Goal: Task Accomplishment & Management: Manage account settings

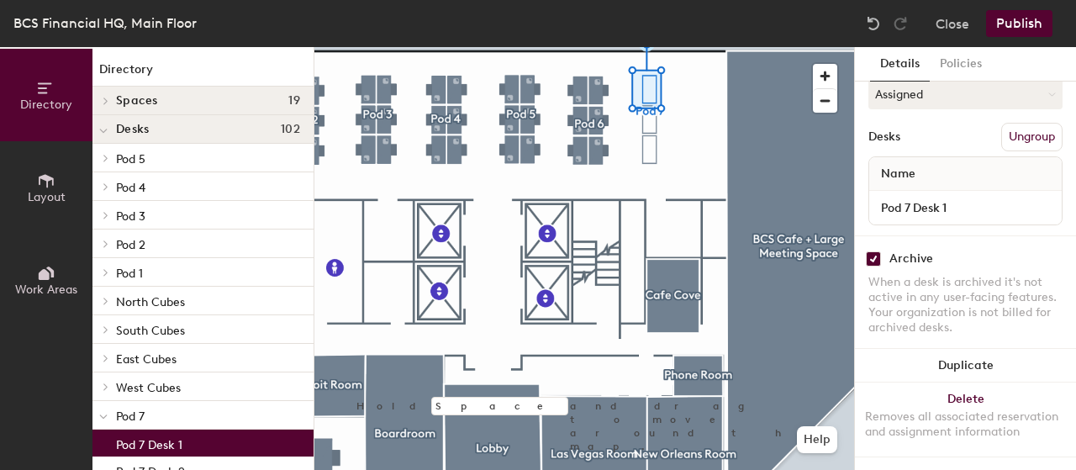
scroll to position [269, 0]
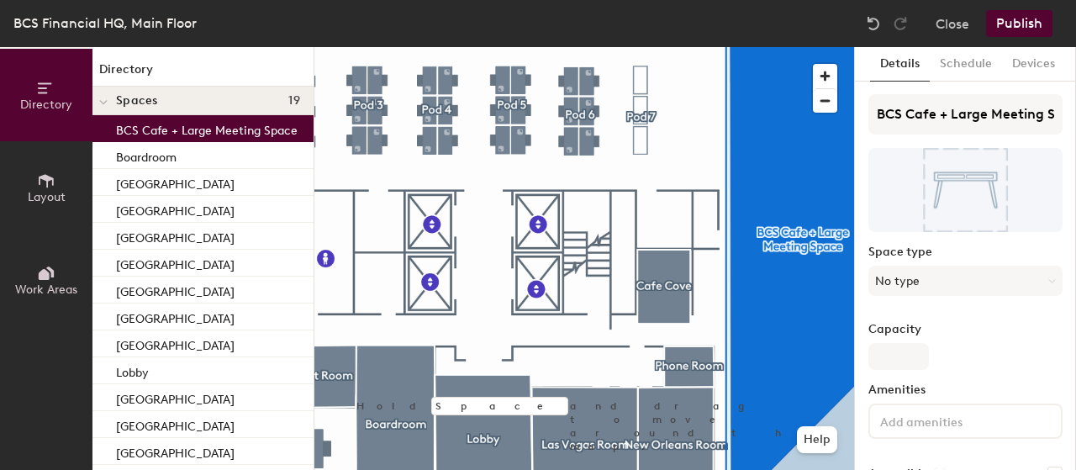
click at [672, 47] on div at bounding box center [584, 47] width 540 height 0
click at [933, 24] on div "Close Publish" at bounding box center [961, 23] width 203 height 27
click at [943, 23] on button "Close" at bounding box center [953, 23] width 34 height 27
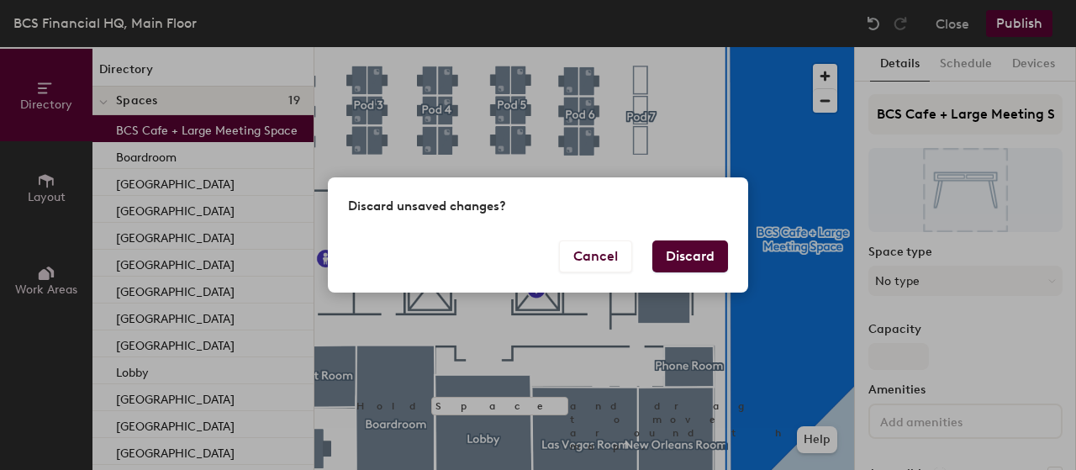
click at [673, 252] on button "Discard" at bounding box center [690, 256] width 76 height 32
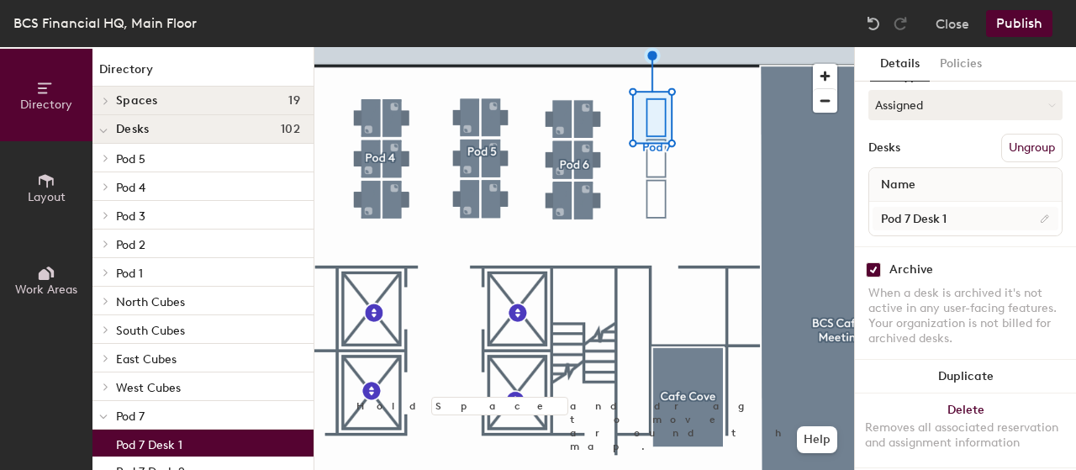
scroll to position [269, 0]
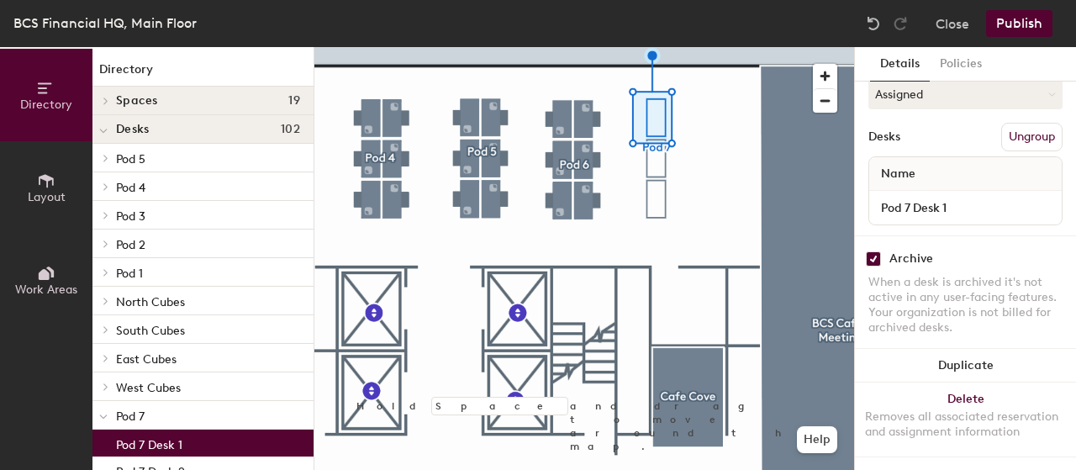
click at [875, 251] on input "checkbox" at bounding box center [873, 258] width 15 height 15
checkbox input "false"
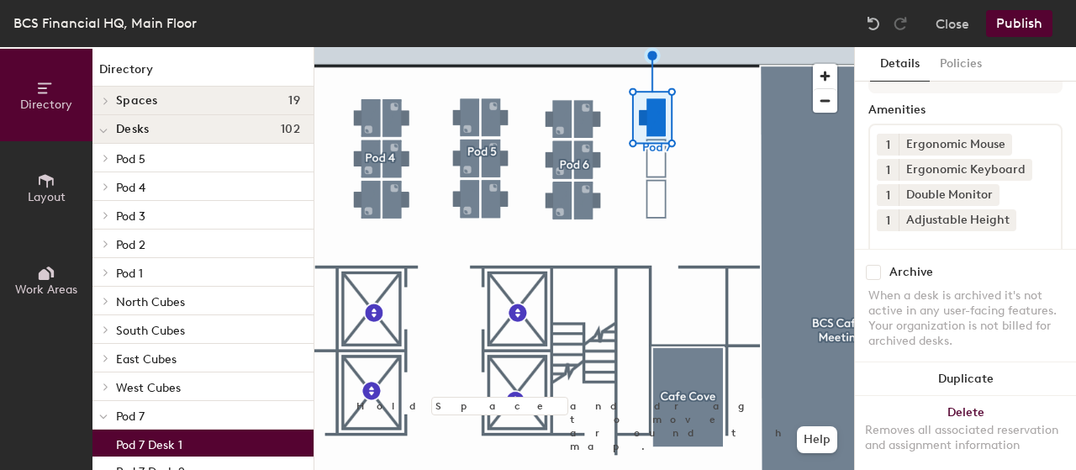
scroll to position [17, 0]
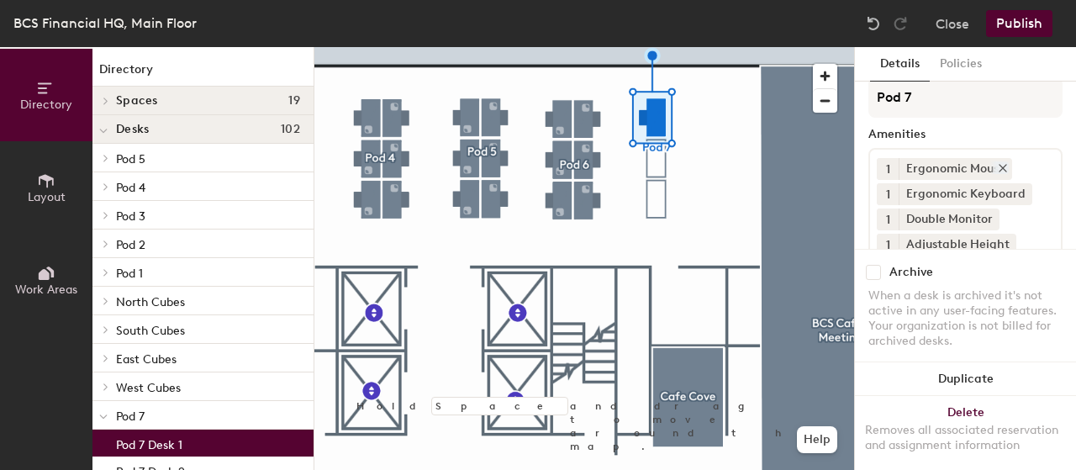
click at [1004, 167] on icon at bounding box center [1003, 168] width 7 height 7
click at [1023, 169] on icon at bounding box center [1023, 168] width 12 height 12
click at [937, 214] on input at bounding box center [952, 215] width 151 height 20
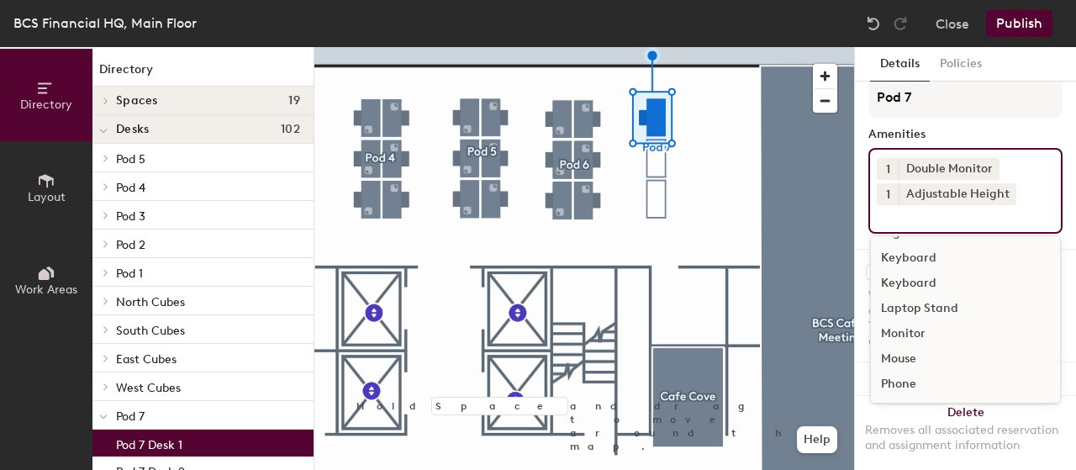
click at [922, 361] on div "Mouse" at bounding box center [965, 358] width 189 height 25
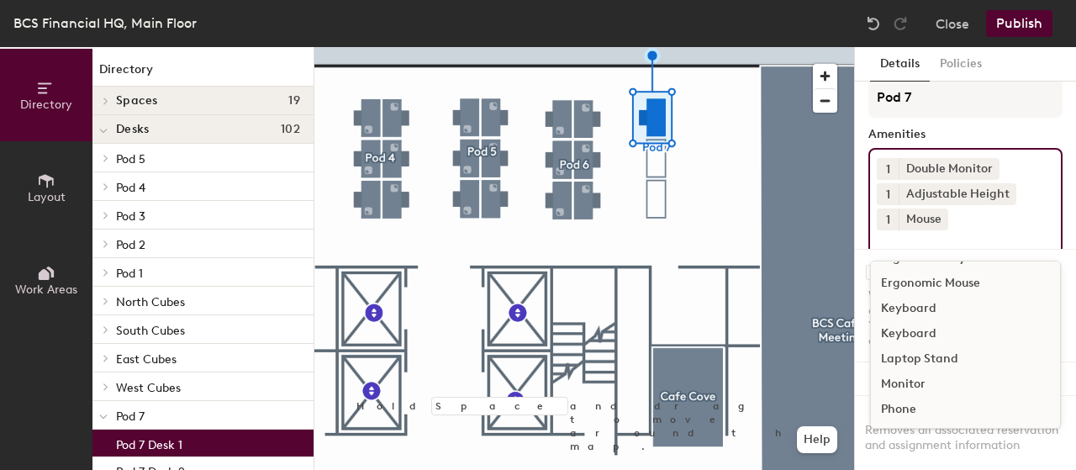
click at [925, 310] on div "Keyboard" at bounding box center [965, 308] width 189 height 25
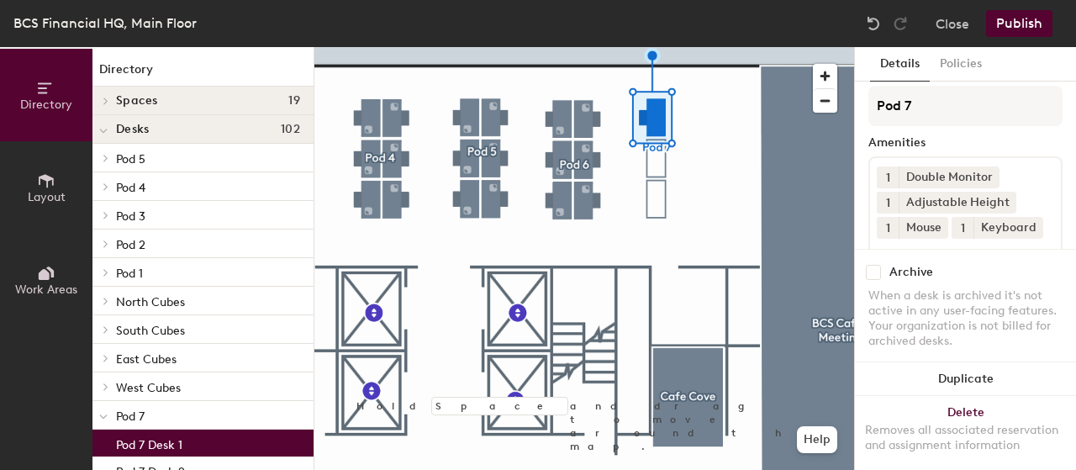
scroll to position [0, 0]
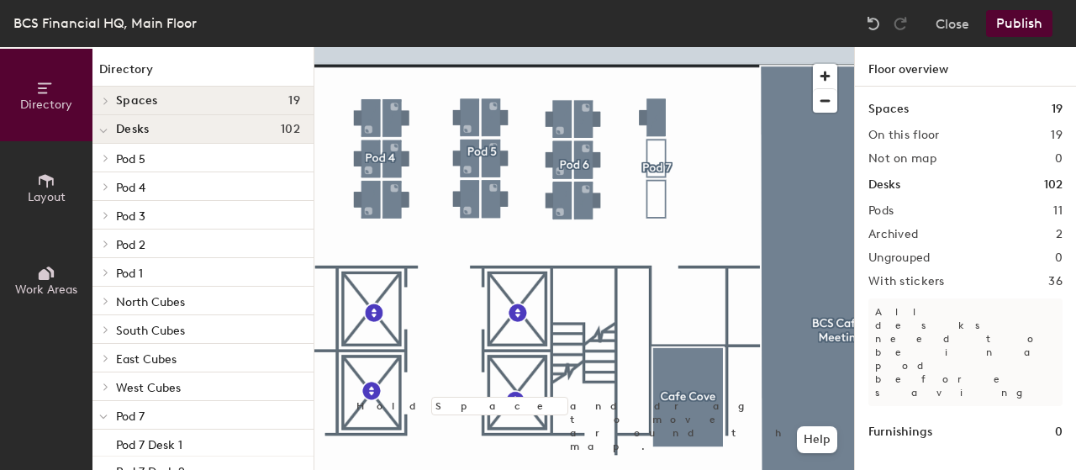
click at [580, 47] on div at bounding box center [584, 47] width 540 height 0
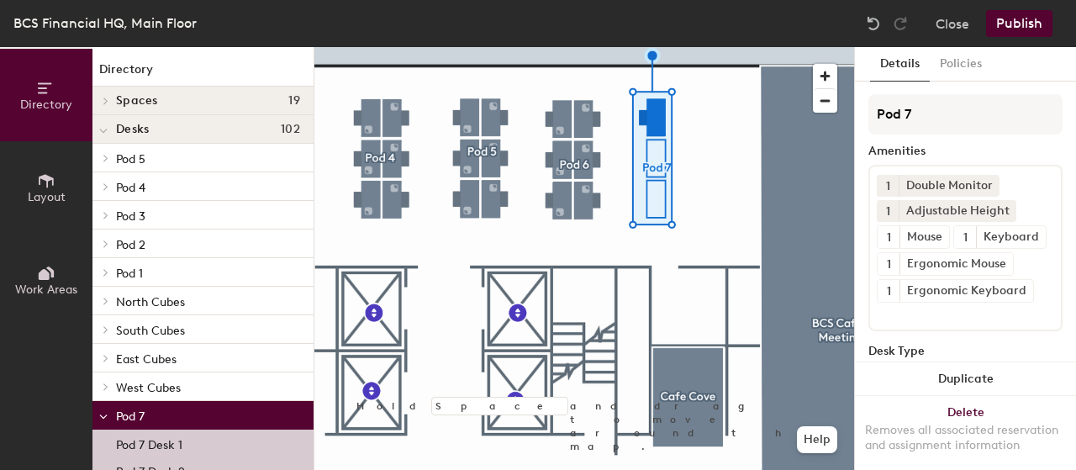
click at [1032, 19] on button "Publish" at bounding box center [1019, 23] width 66 height 27
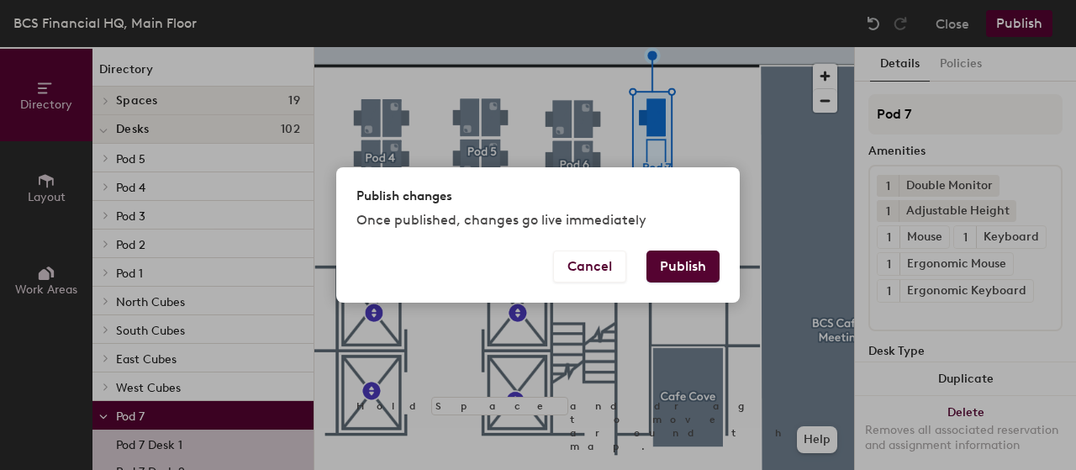
click at [694, 268] on button "Publish" at bounding box center [683, 267] width 73 height 32
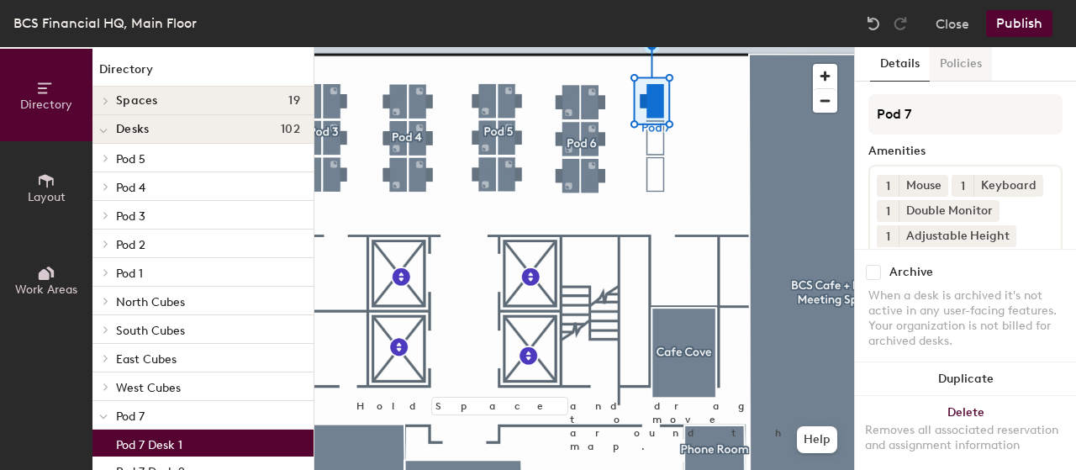
click at [953, 66] on button "Policies" at bounding box center [961, 64] width 62 height 34
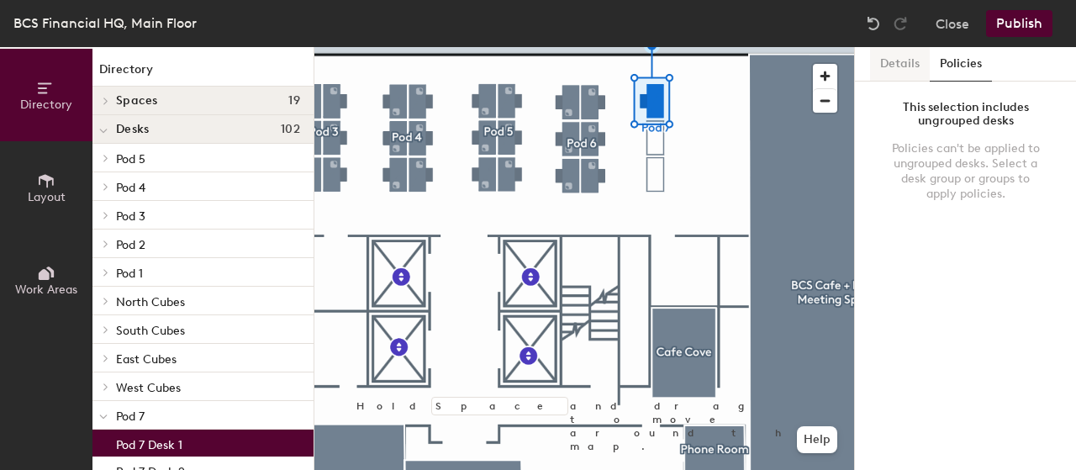
click at [904, 71] on button "Details" at bounding box center [900, 64] width 60 height 34
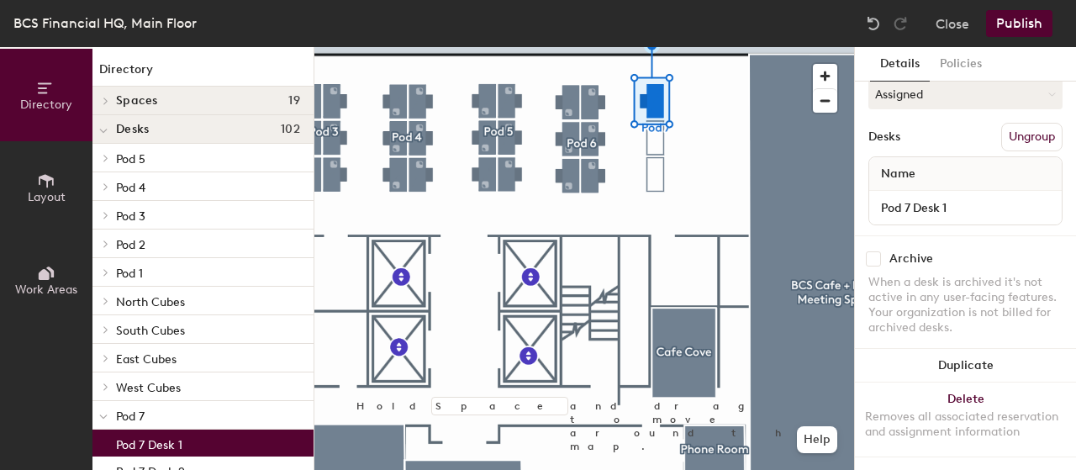
scroll to position [269, 0]
click at [103, 131] on icon at bounding box center [103, 131] width 8 height 7
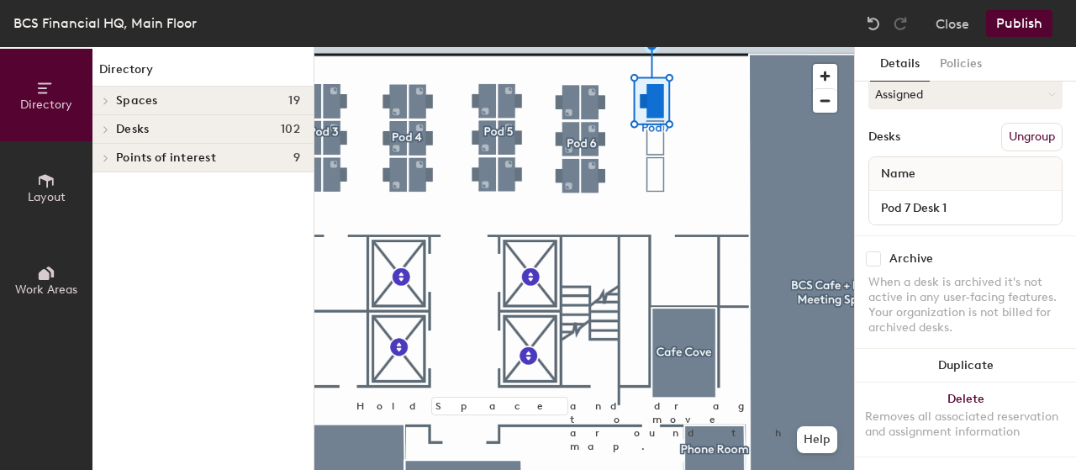
click at [103, 131] on icon at bounding box center [106, 129] width 7 height 8
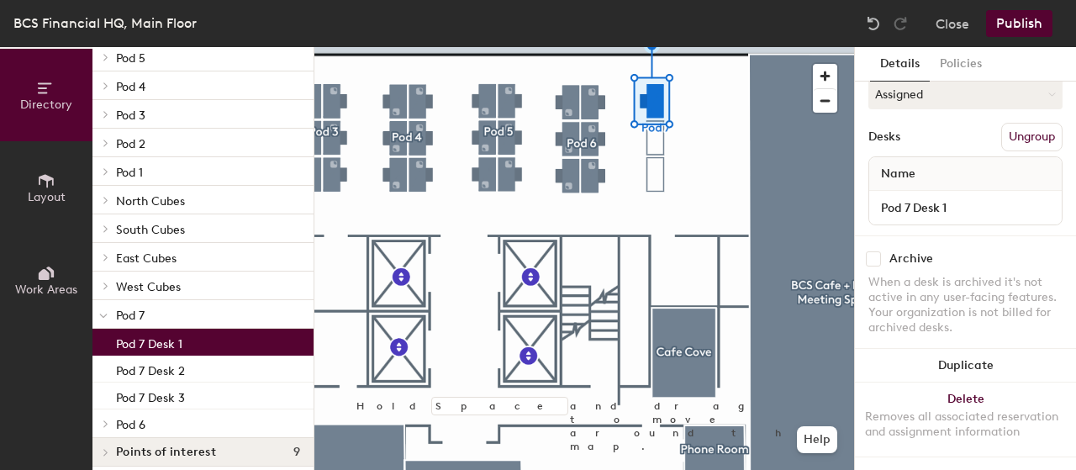
scroll to position [110, 0]
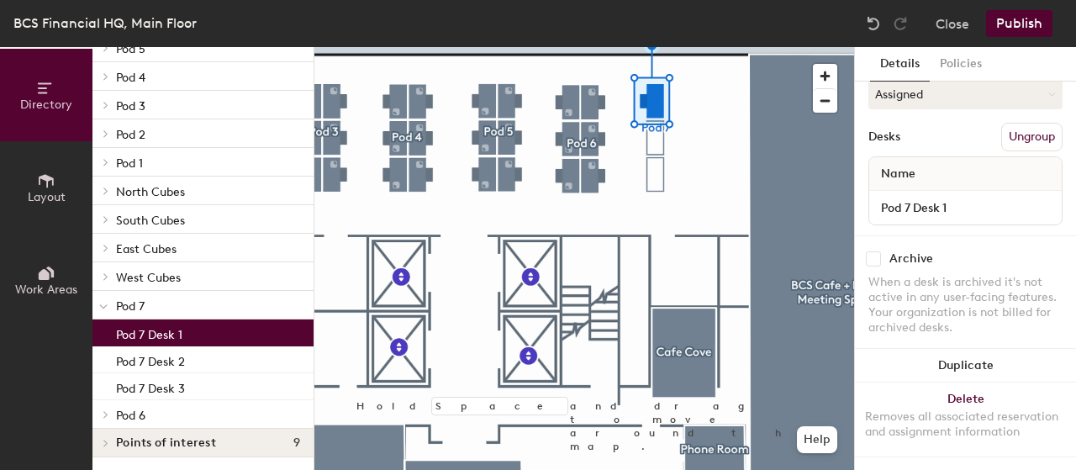
click at [108, 311] on div at bounding box center [103, 305] width 22 height 28
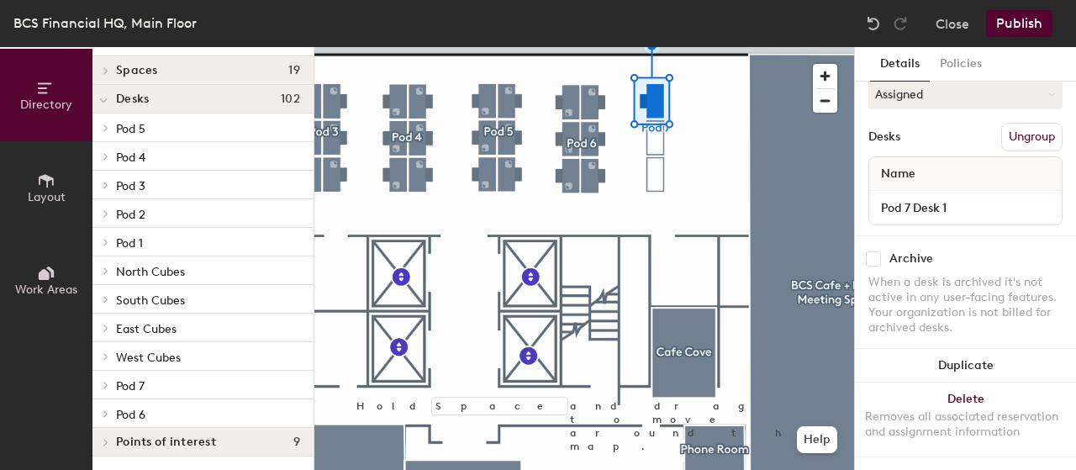
scroll to position [29, 0]
click at [104, 391] on div at bounding box center [103, 386] width 22 height 28
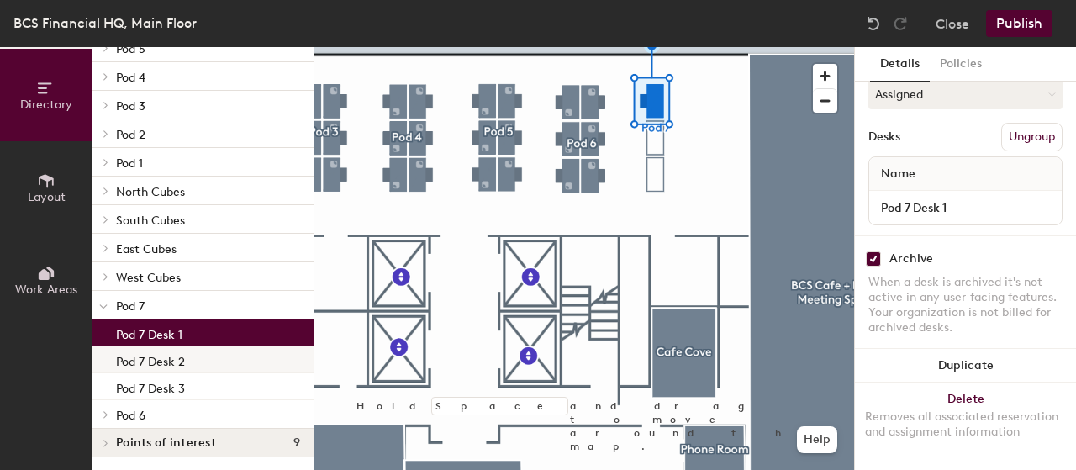
click at [156, 361] on p "Pod 7 Desk 2" at bounding box center [150, 359] width 69 height 19
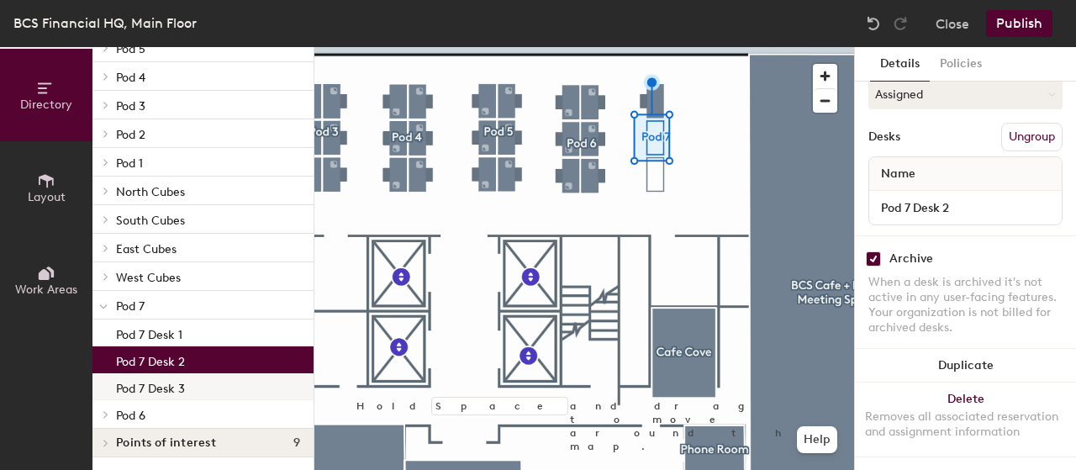
click at [164, 384] on p "Pod 7 Desk 3" at bounding box center [150, 386] width 69 height 19
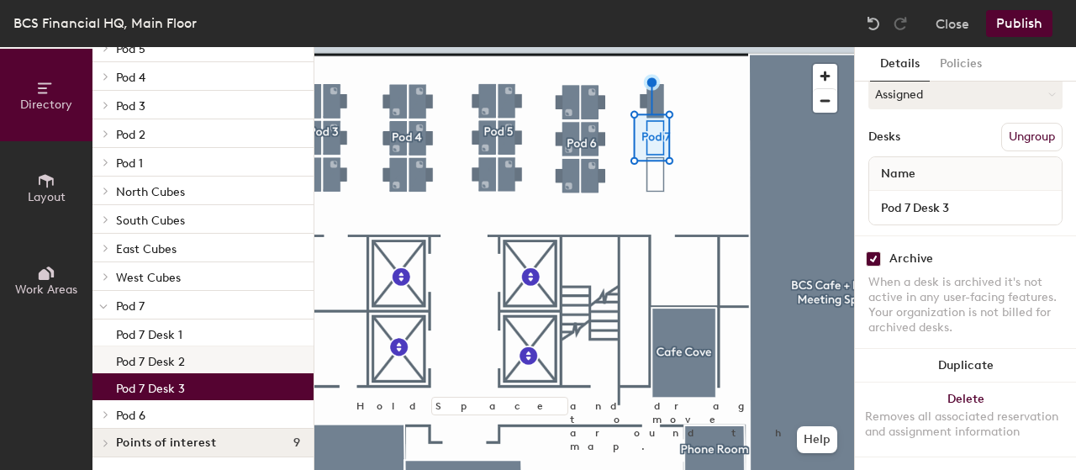
click at [163, 364] on p "Pod 7 Desk 2" at bounding box center [150, 359] width 69 height 19
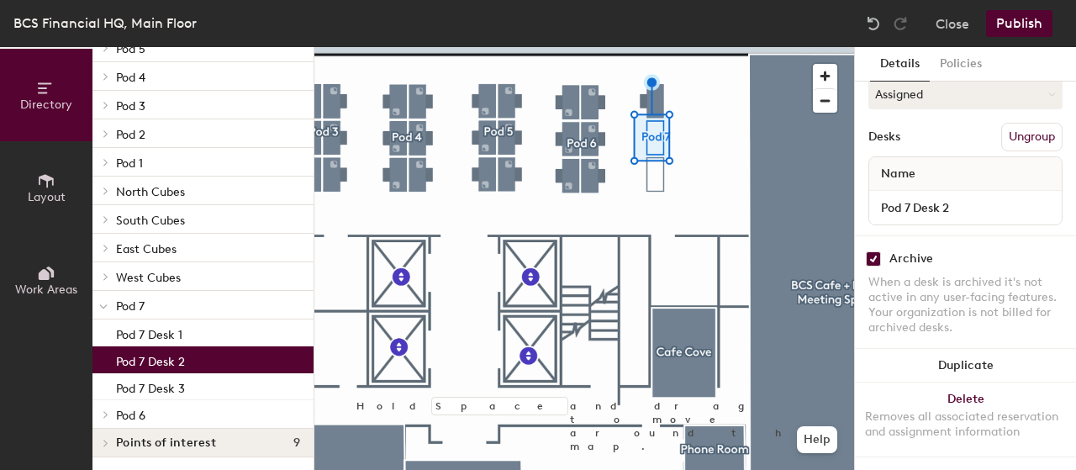
click at [166, 350] on p "Pod 7 Desk 2" at bounding box center [150, 359] width 69 height 19
checkbox input "false"
click at [166, 345] on div "Pod 7 Desk 1" at bounding box center [202, 332] width 221 height 27
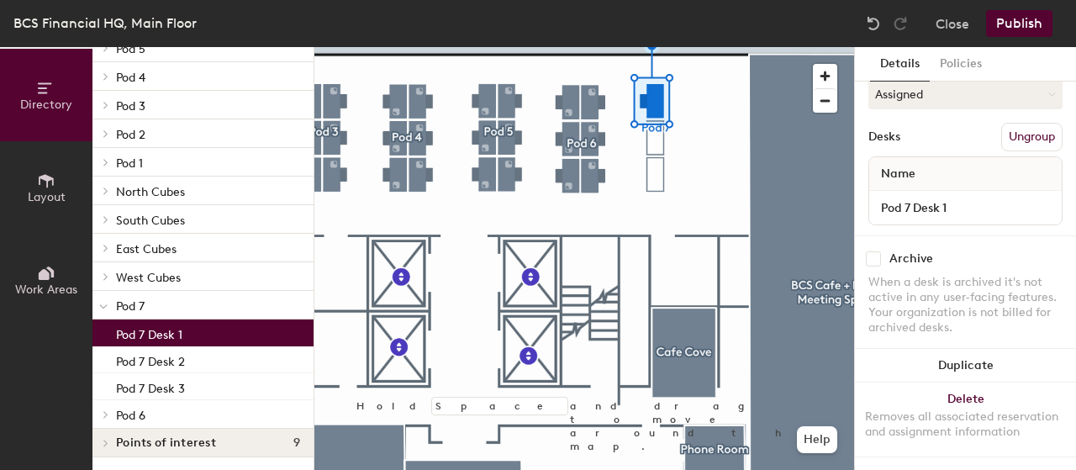
click at [148, 159] on p "Pod 1" at bounding box center [208, 162] width 184 height 22
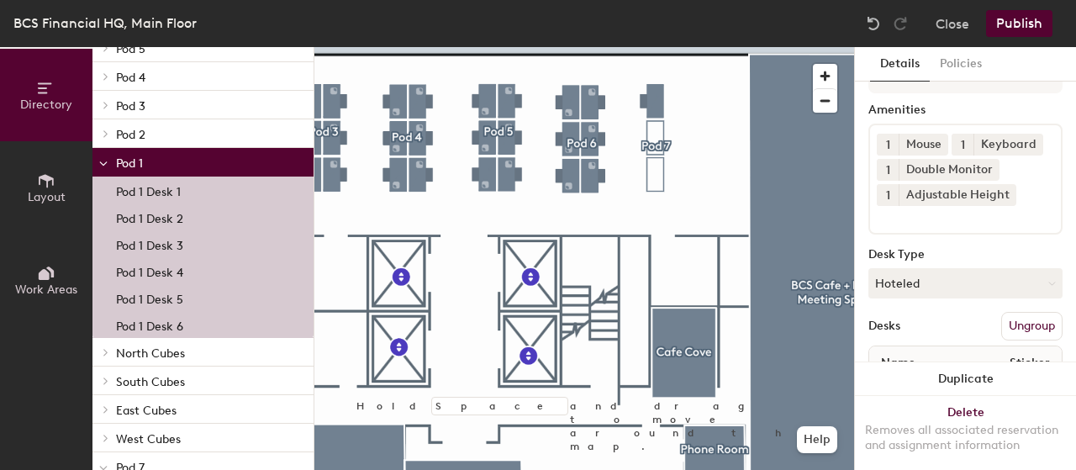
scroll to position [17, 0]
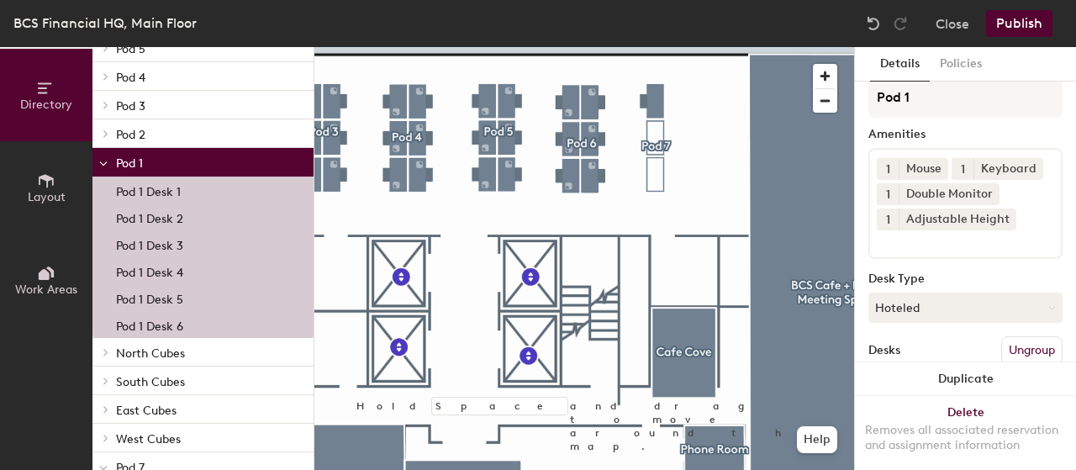
click at [185, 187] on div "Pod 1 Desk 1" at bounding box center [202, 190] width 221 height 27
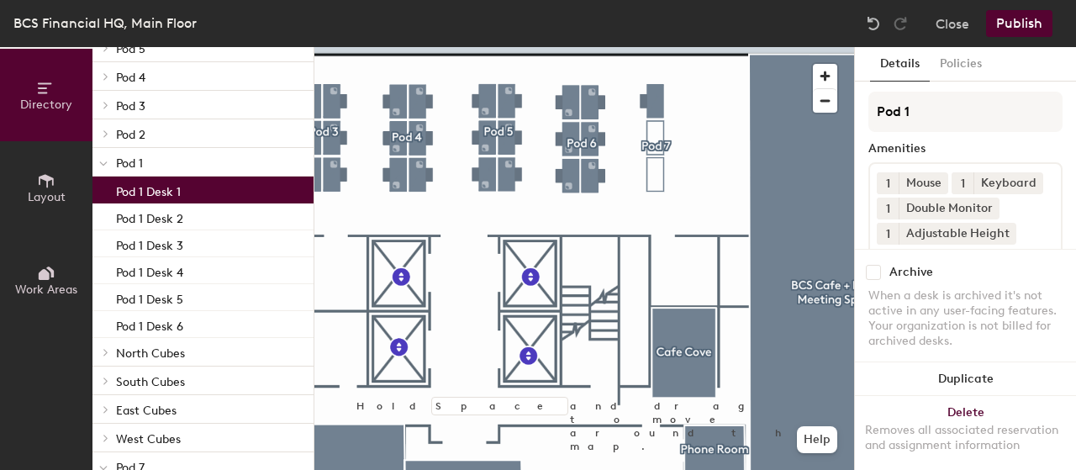
scroll to position [0, 0]
click at [36, 184] on button "Layout" at bounding box center [46, 187] width 92 height 92
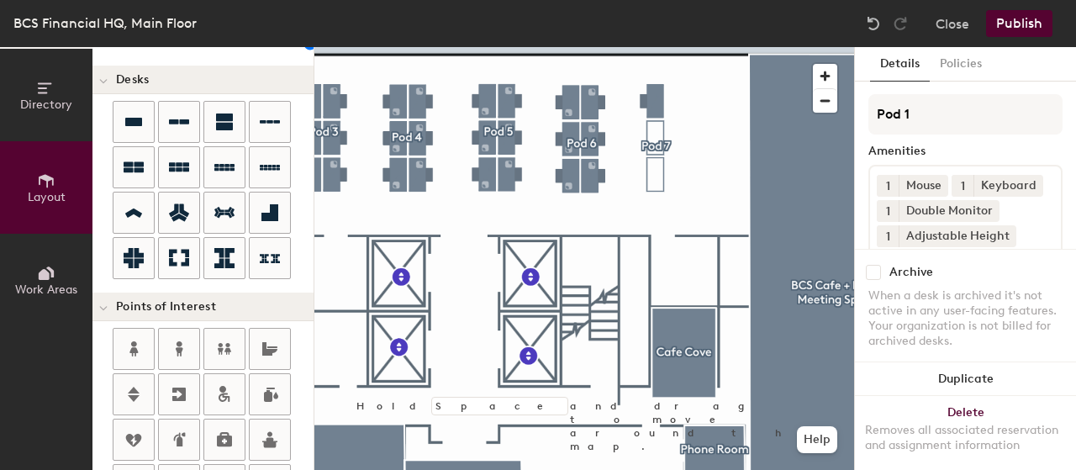
click at [40, 255] on button "Work Areas" at bounding box center [46, 280] width 92 height 92
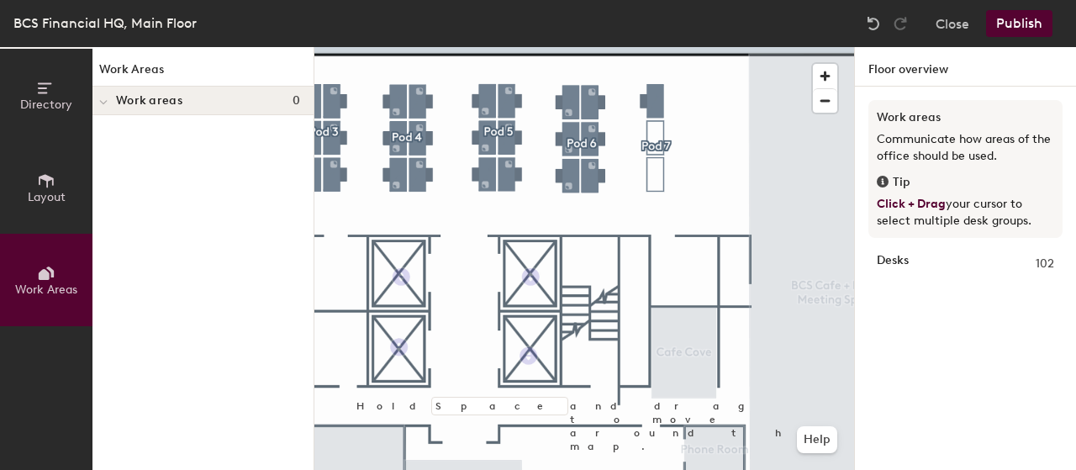
click at [41, 123] on button "Directory" at bounding box center [46, 95] width 92 height 92
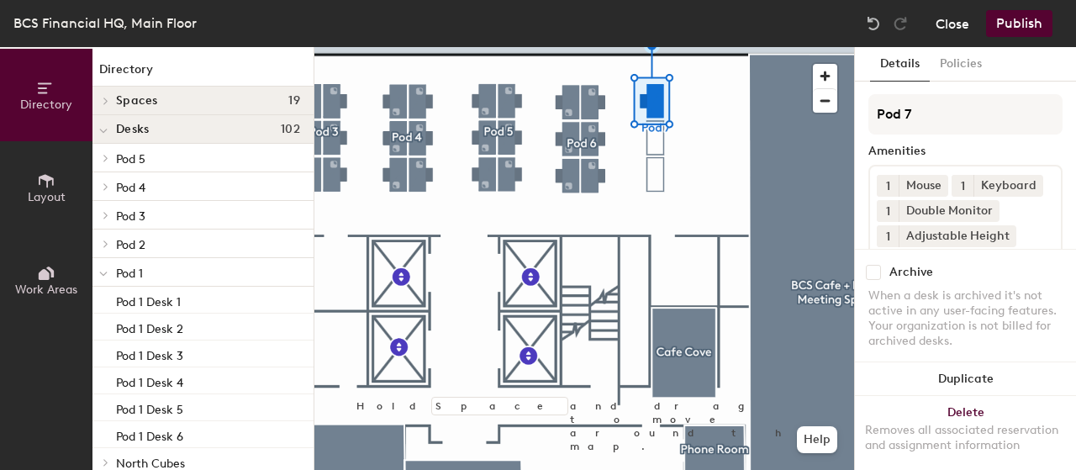
click at [947, 31] on button "Close" at bounding box center [953, 23] width 34 height 27
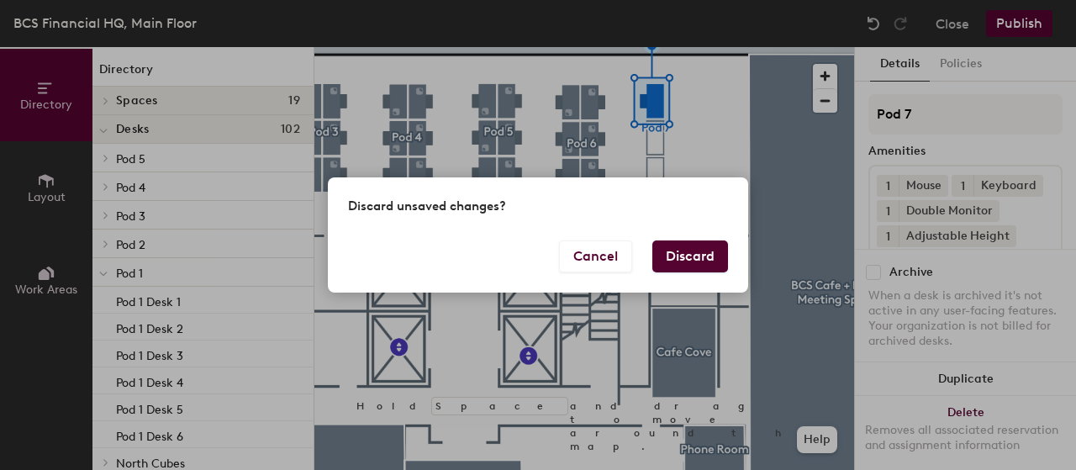
click at [725, 256] on button "Discard" at bounding box center [690, 256] width 76 height 32
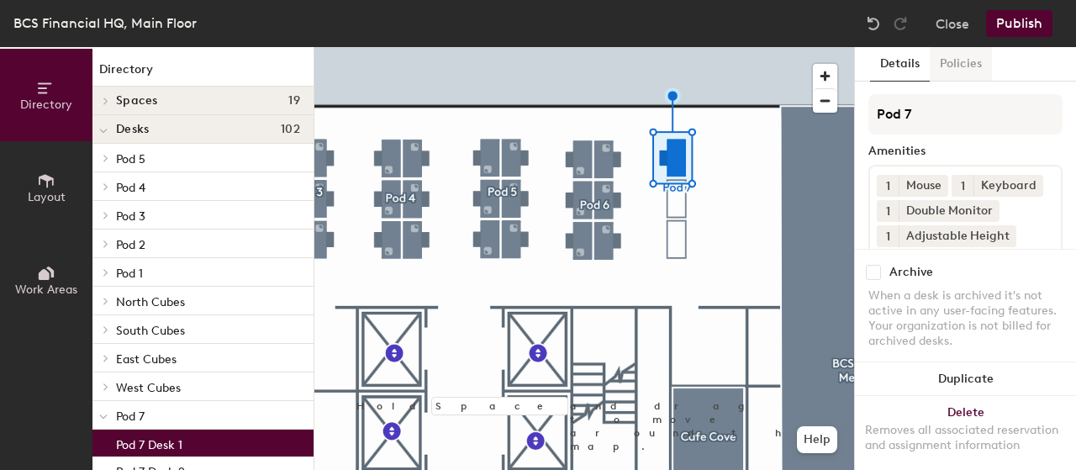
click at [958, 73] on button "Policies" at bounding box center [961, 64] width 62 height 34
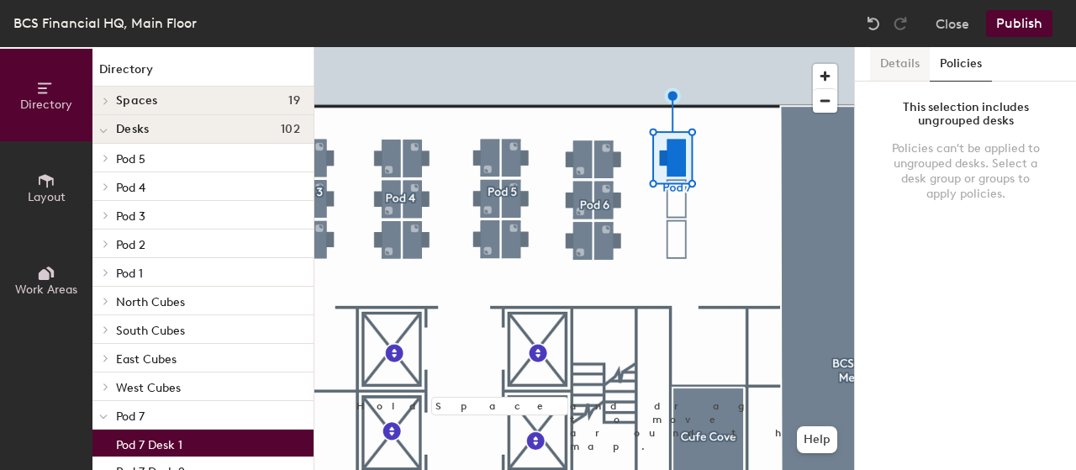
click at [916, 73] on button "Details" at bounding box center [900, 64] width 60 height 34
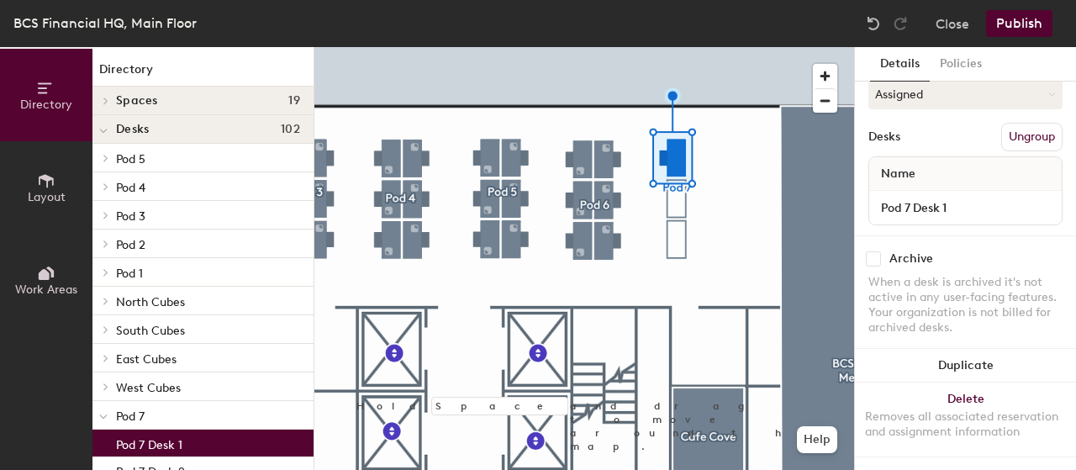
scroll to position [269, 0]
click at [910, 159] on span "Name" at bounding box center [898, 174] width 51 height 30
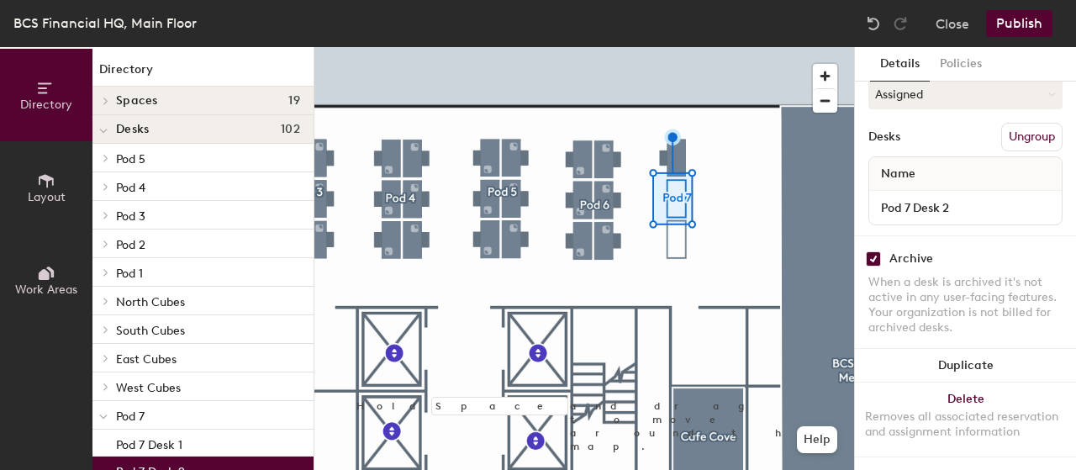
click at [893, 252] on div "Archive" at bounding box center [911, 258] width 44 height 13
click at [879, 251] on input "checkbox" at bounding box center [873, 258] width 15 height 15
checkbox input "false"
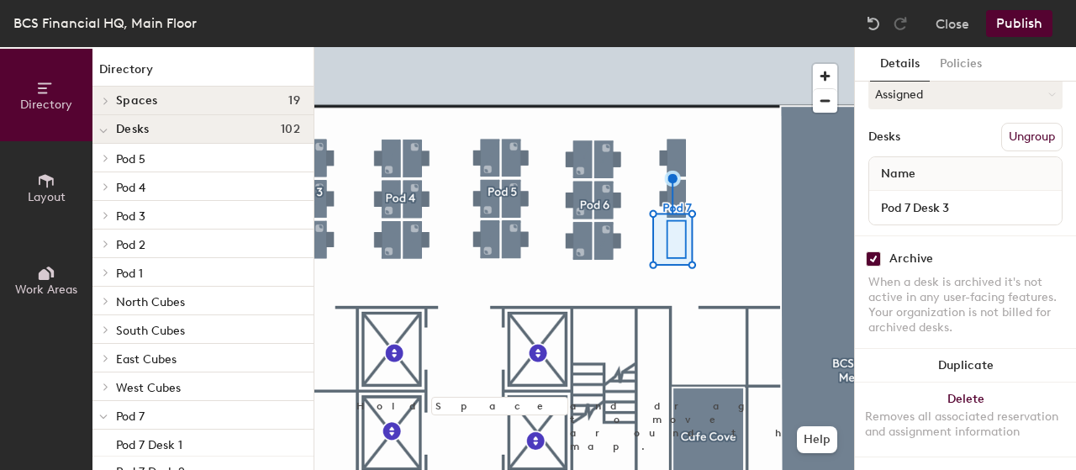
click at [874, 251] on input "checkbox" at bounding box center [873, 258] width 15 height 15
checkbox input "false"
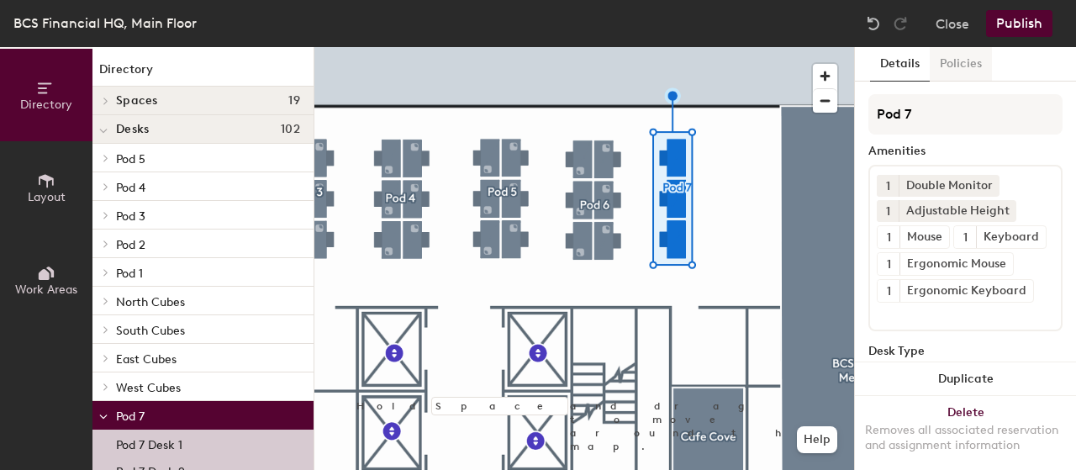
click at [970, 63] on button "Policies" at bounding box center [961, 64] width 62 height 34
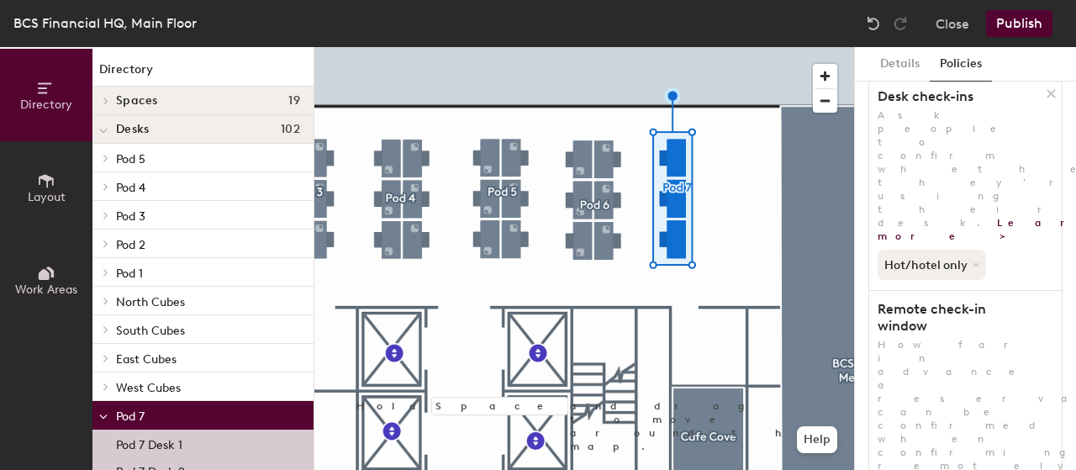
scroll to position [509, 0]
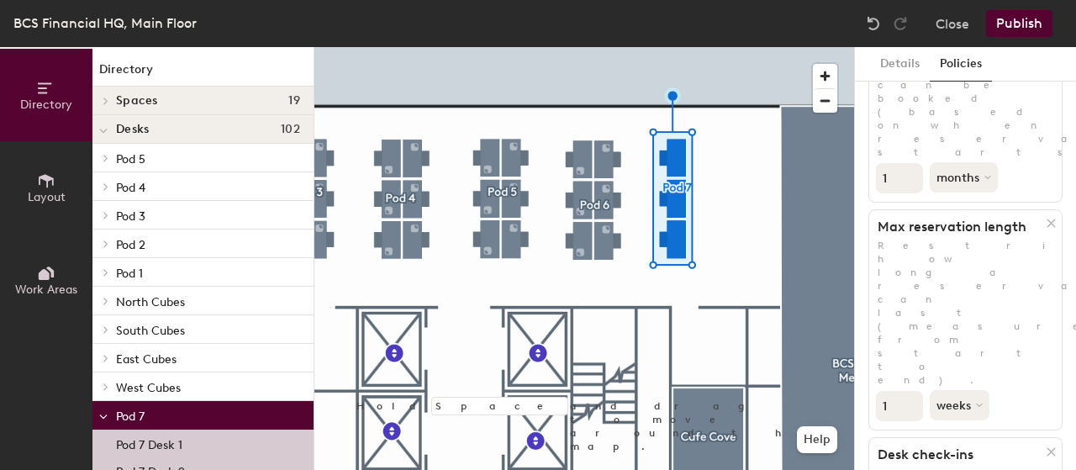
scroll to position [0, 0]
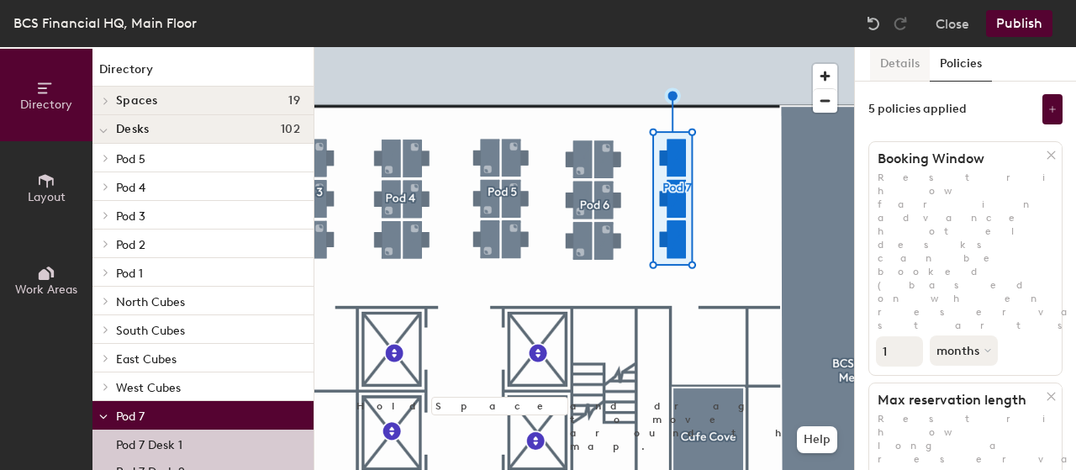
click at [908, 61] on button "Details" at bounding box center [900, 64] width 60 height 34
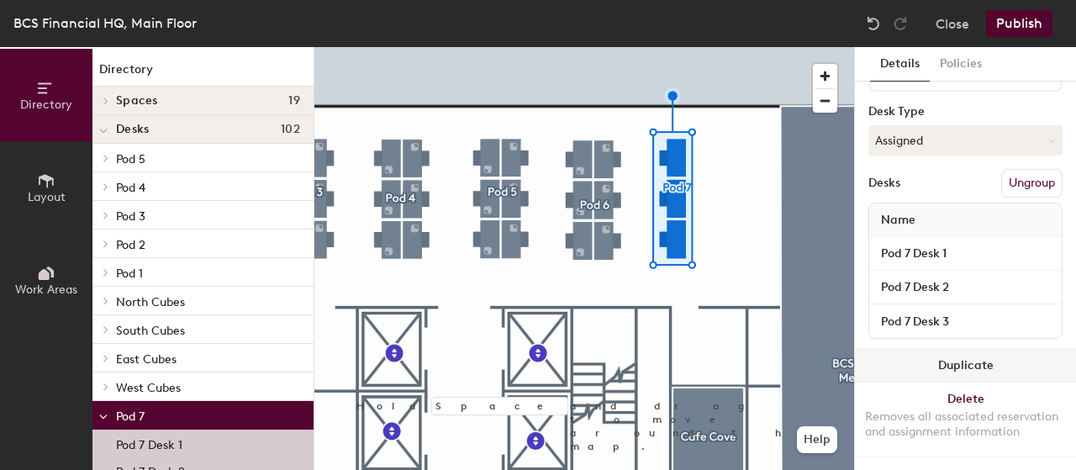
scroll to position [277, 0]
click at [930, 178] on div "Desks Ungroup" at bounding box center [965, 183] width 194 height 29
click at [944, 72] on button "Policies" at bounding box center [961, 64] width 62 height 34
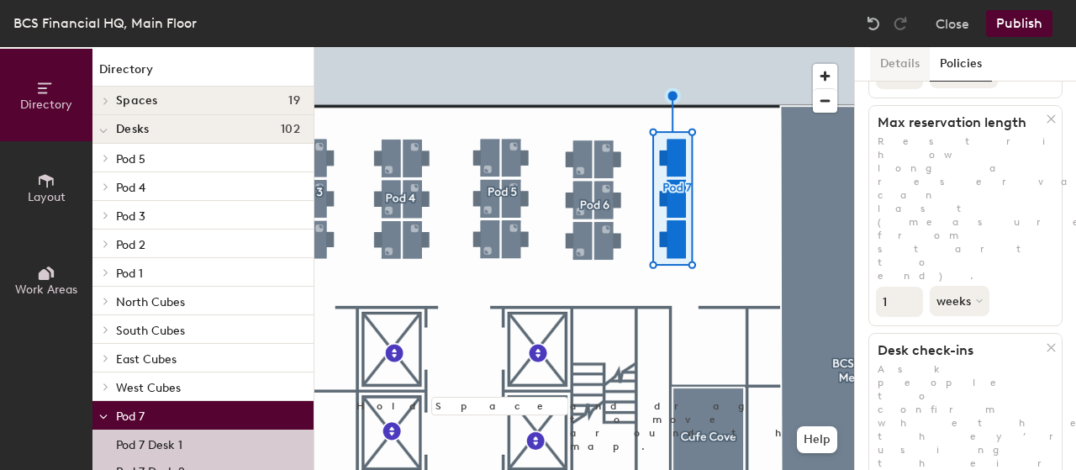
click at [898, 66] on button "Details" at bounding box center [900, 64] width 60 height 34
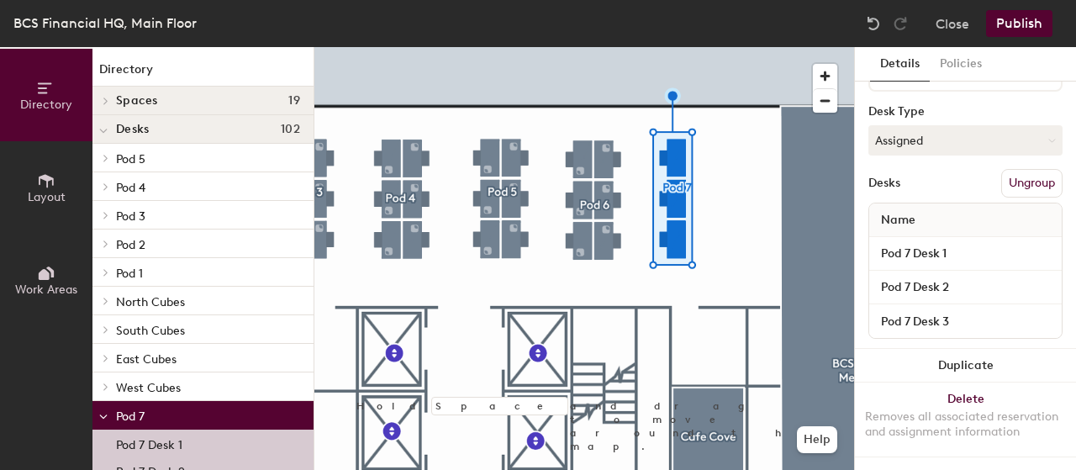
click at [1024, 26] on button "Publish" at bounding box center [1019, 23] width 66 height 27
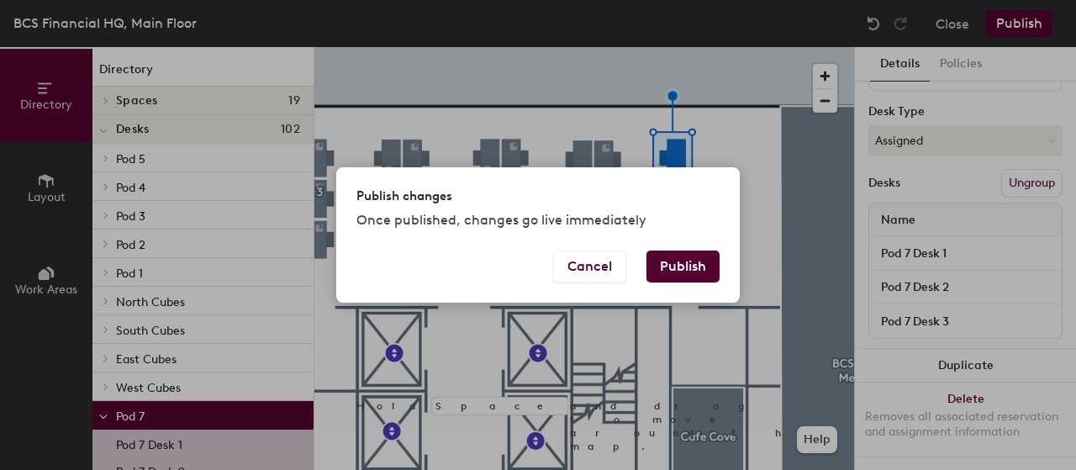
click at [697, 274] on button "Publish" at bounding box center [683, 267] width 73 height 32
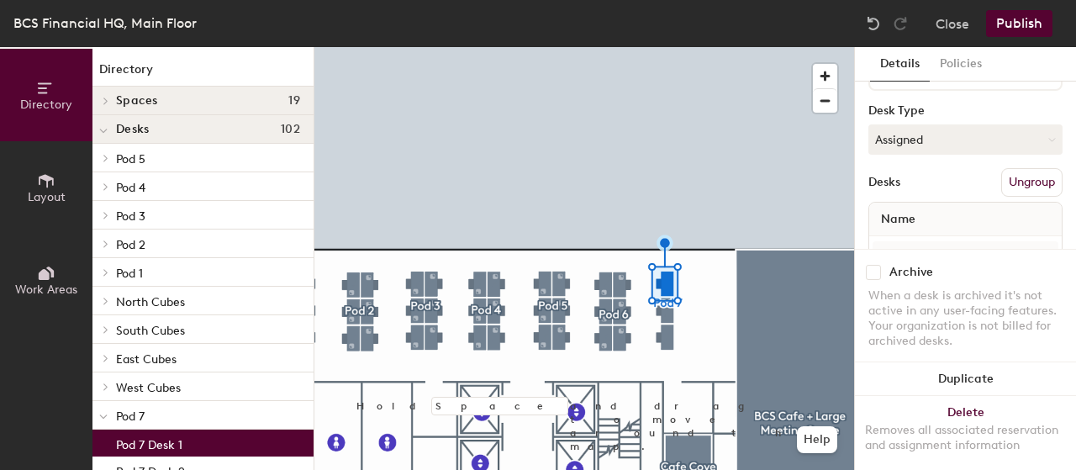
scroll to position [269, 0]
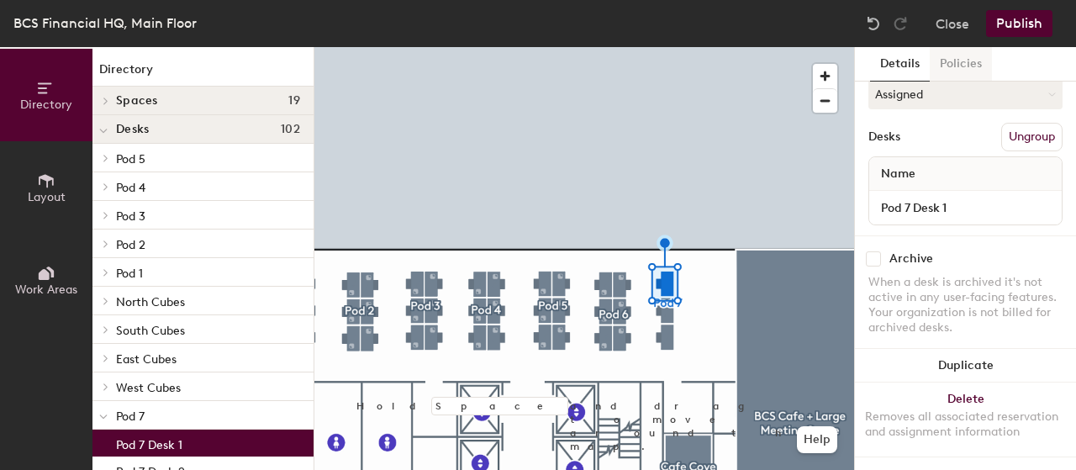
click at [974, 68] on button "Policies" at bounding box center [961, 64] width 62 height 34
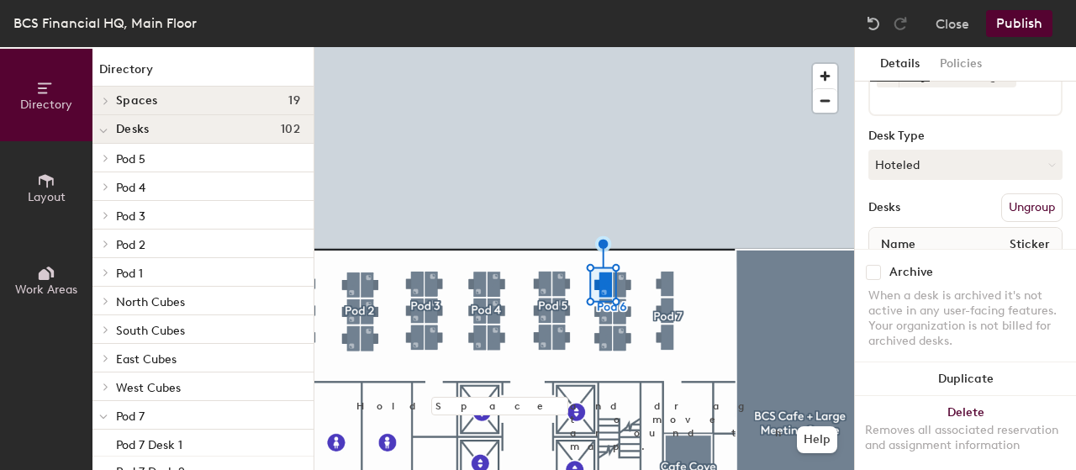
scroll to position [240, 0]
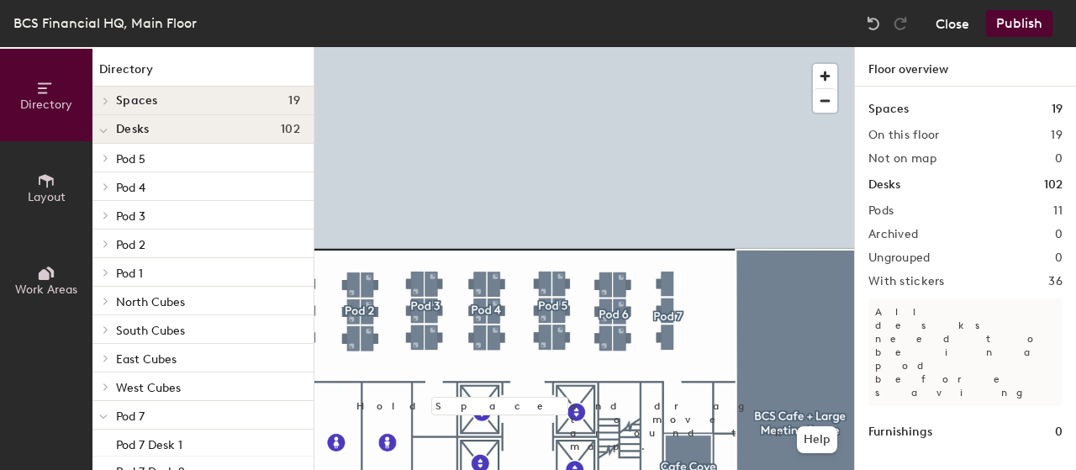
click at [945, 24] on button "Close" at bounding box center [953, 23] width 34 height 27
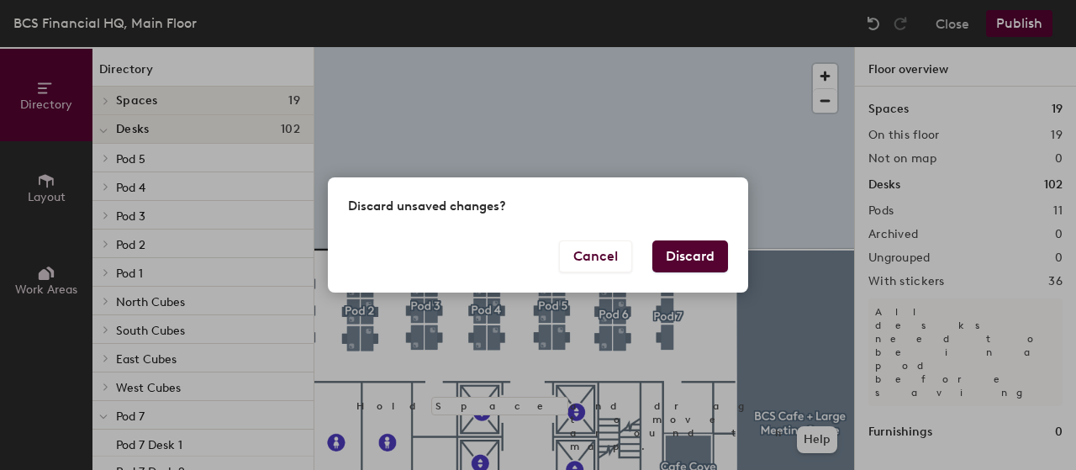
click at [677, 253] on button "Discard" at bounding box center [690, 256] width 76 height 32
